Goal: Feedback & Contribution: Submit feedback/report problem

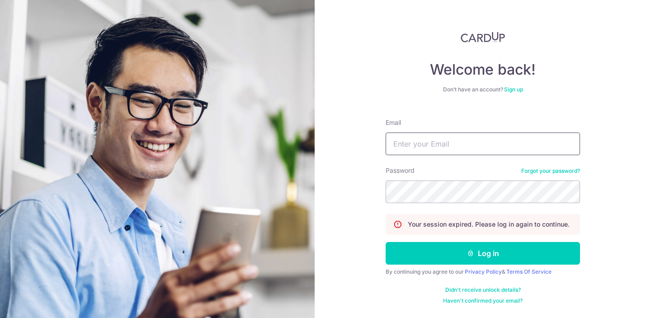
click at [475, 154] on input "Email" at bounding box center [483, 143] width 194 height 23
type input "[EMAIL_ADDRESS][DOMAIN_NAME]"
click at [386, 242] on button "Log in" at bounding box center [483, 253] width 194 height 23
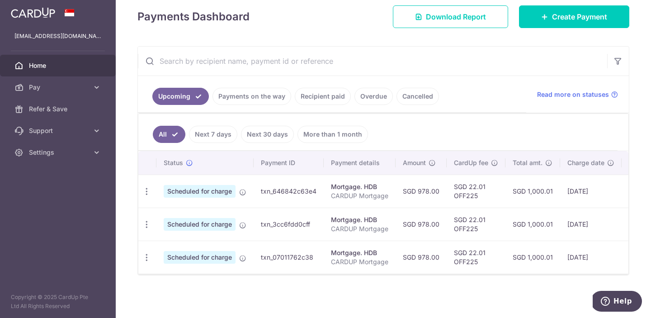
click at [260, 99] on link "Payments on the way" at bounding box center [251, 96] width 79 height 17
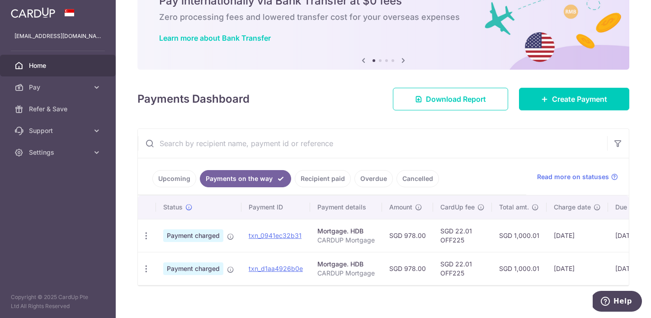
scroll to position [57, 0]
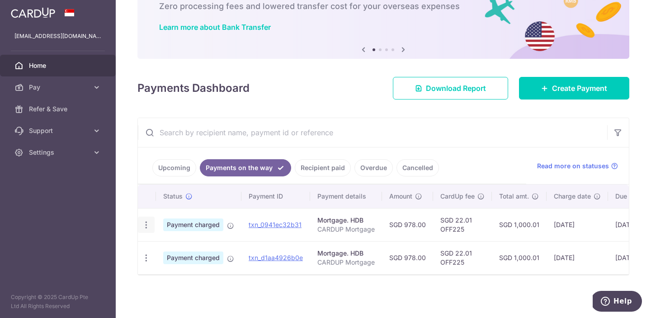
click at [143, 223] on icon "button" at bounding box center [145, 224] width 9 height 9
click at [484, 157] on ul "Upcoming Payments on the way Recipient paid Overdue Cancelled" at bounding box center [332, 165] width 388 height 37
click at [311, 173] on link "Recipient paid" at bounding box center [323, 167] width 56 height 17
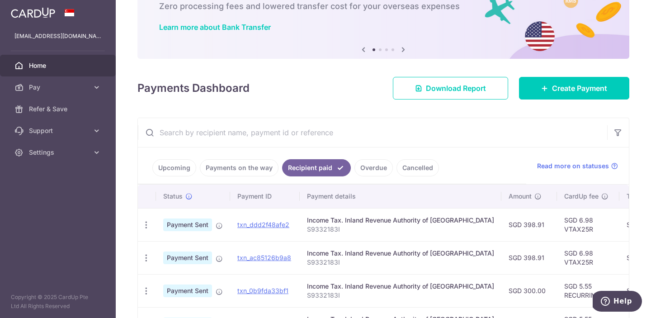
click at [370, 164] on link "Overdue" at bounding box center [373, 167] width 38 height 17
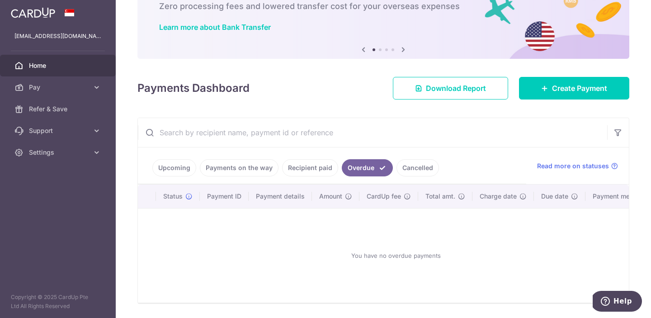
click at [405, 169] on link "Cancelled" at bounding box center [417, 167] width 42 height 17
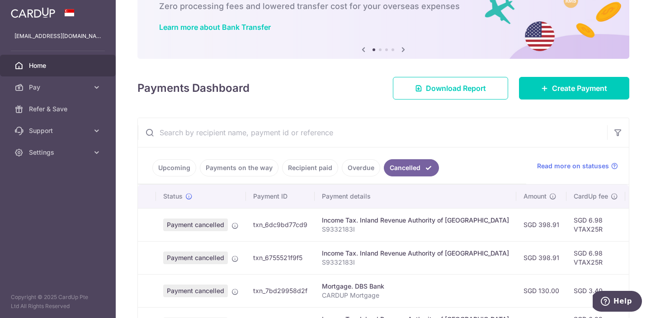
click at [253, 169] on link "Payments on the way" at bounding box center [239, 167] width 79 height 17
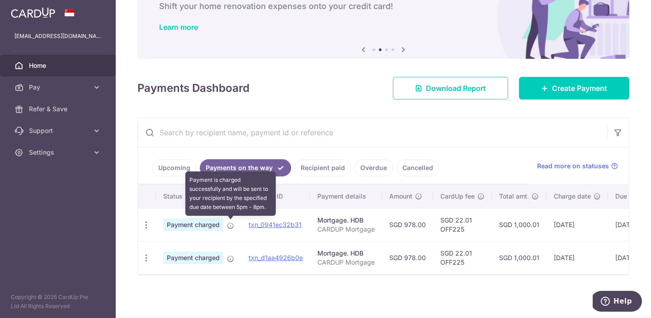
click at [230, 228] on icon at bounding box center [230, 225] width 7 height 7
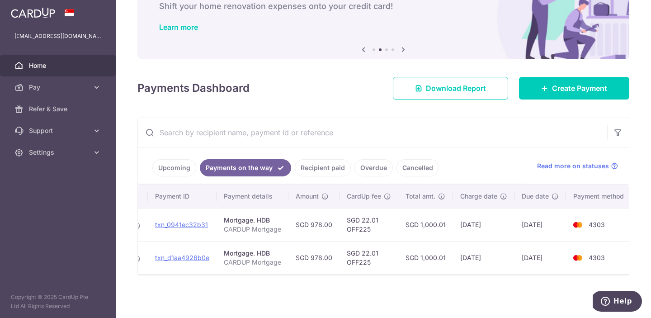
scroll to position [0, 0]
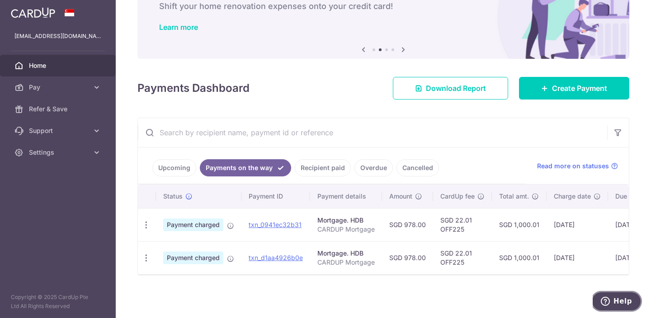
click at [617, 299] on span "Help" at bounding box center [622, 301] width 19 height 8
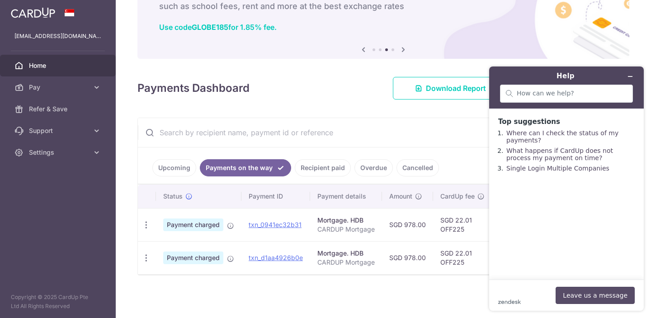
click at [589, 294] on button "Leave us a message" at bounding box center [595, 295] width 79 height 17
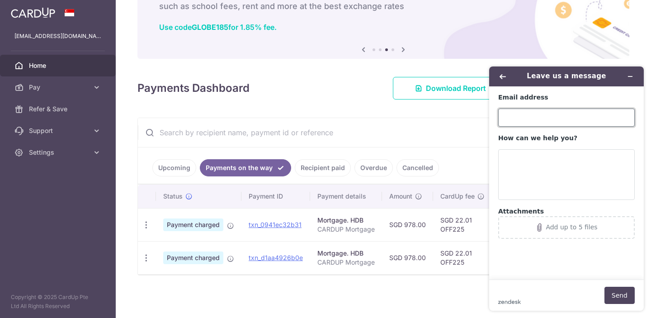
click at [538, 118] on input "Email address" at bounding box center [566, 117] width 137 height 18
type input "[EMAIL_ADDRESS][DOMAIN_NAME]"
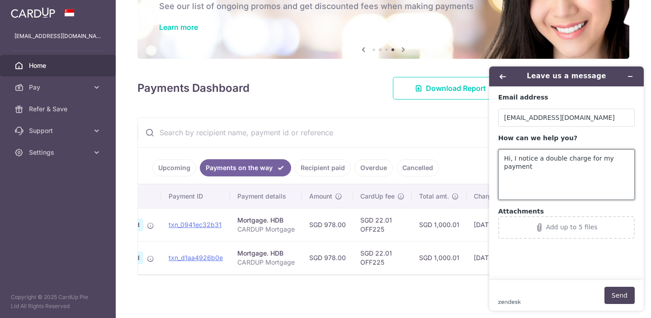
scroll to position [0, 94]
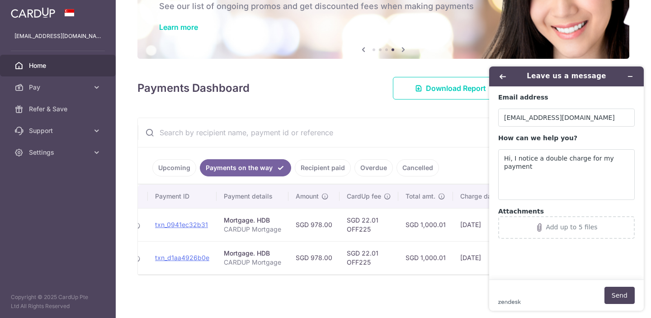
click at [469, 223] on td "[DATE]" at bounding box center [483, 224] width 61 height 33
copy tr "[DATE]"
click at [543, 171] on textarea "Hi, I notice a double charge for my payment" at bounding box center [566, 174] width 137 height 51
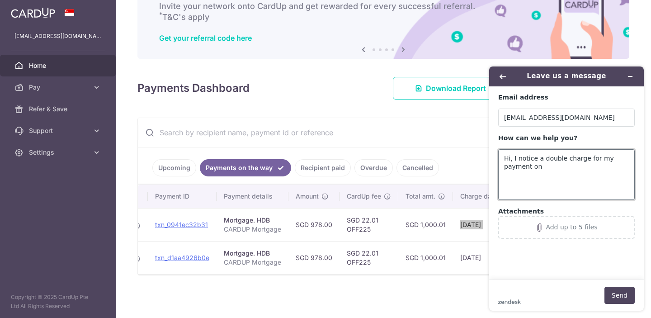
paste textarea "[DATE]"
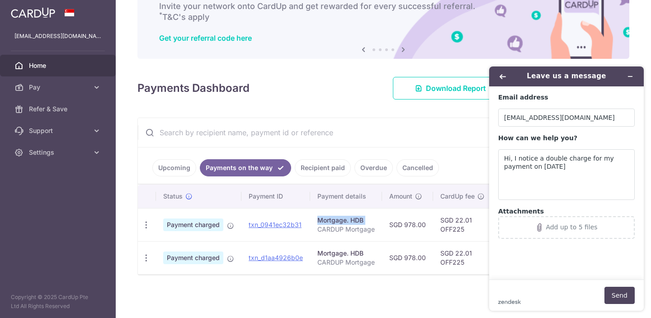
drag, startPoint x: 311, startPoint y: 228, endPoint x: 247, endPoint y: 234, distance: 64.0
click at [247, 234] on tr "PDF Receipt Payment charged txn_0941ec32b31 Mortgage. HDB CARDUP Mortgage SGD 9…" at bounding box center [433, 224] width 590 height 33
click at [246, 235] on td "txn_0941ec32b31" at bounding box center [275, 224] width 69 height 33
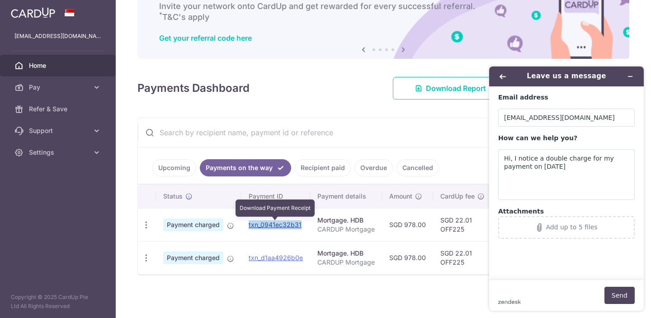
drag, startPoint x: 303, startPoint y: 226, endPoint x: 249, endPoint y: 228, distance: 53.8
click at [249, 228] on td "txn_0941ec32b31 Download Payment Receipt" at bounding box center [275, 224] width 69 height 33
copy link "txn_0941ec32b31"
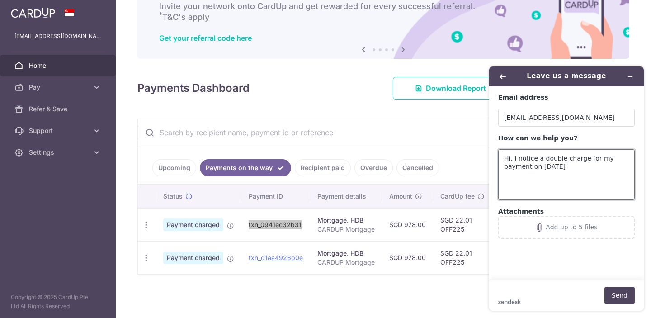
click at [582, 168] on textarea "Hi, I notice a double charge for my payment on [DATE]" at bounding box center [566, 174] width 137 height 51
paste textarea "txn_0941ec32b31"
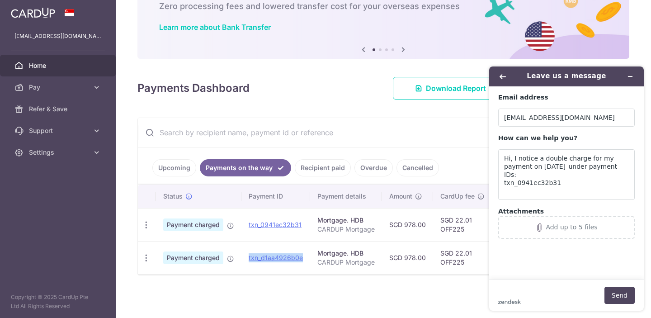
drag, startPoint x: 303, startPoint y: 260, endPoint x: 247, endPoint y: 258, distance: 56.1
click at [247, 258] on td "txn_d1aa4926b0e" at bounding box center [275, 257] width 69 height 33
copy link "txn_d1aa4926b0e"
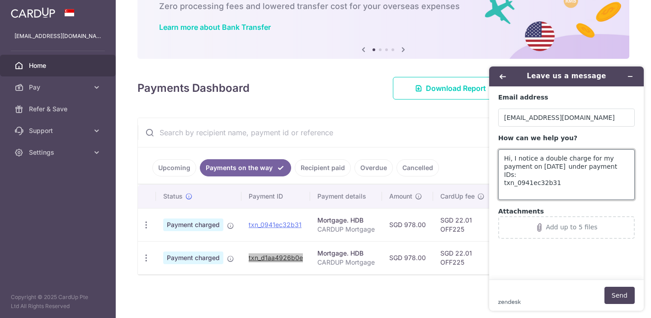
click at [577, 192] on textarea "Hi, I notice a double charge for my payment on [DATE] under payment IDs: txn_09…" at bounding box center [566, 174] width 137 height 51
paste textarea "txn_d1aa4926b0e"
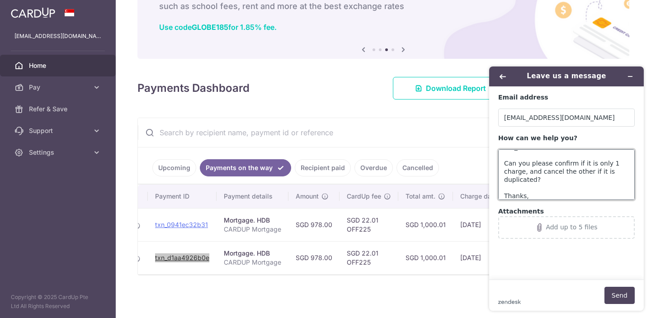
scroll to position [52, 0]
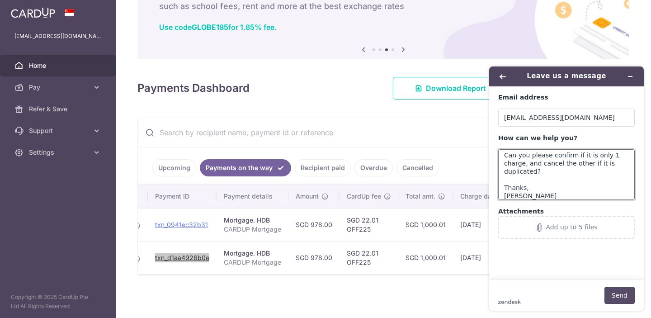
type textarea "Hi, I notice a double charge for my payment on [DATE] under payment IDs: txn_09…"
click at [610, 297] on button "Send" at bounding box center [619, 295] width 30 height 17
